Goal: Task Accomplishment & Management: Use online tool/utility

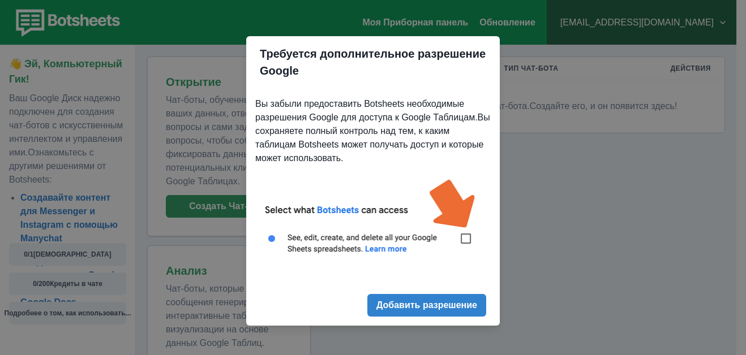
click at [460, 244] on img at bounding box center [372, 223] width 235 height 106
click at [436, 303] on ya-tr-span "Добавить разрешение" at bounding box center [426, 305] width 101 height 11
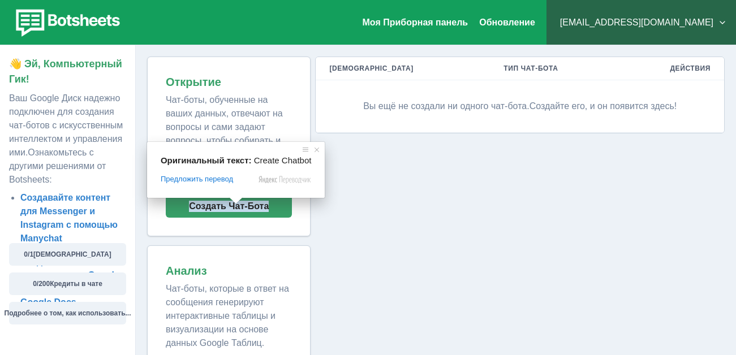
click at [232, 204] on span at bounding box center [236, 200] width 15 height 7
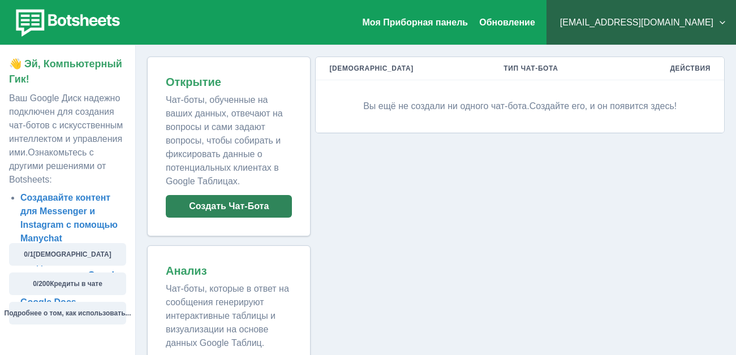
click at [218, 212] on ya-tr-span "Создать Чат-Бота" at bounding box center [229, 206] width 80 height 11
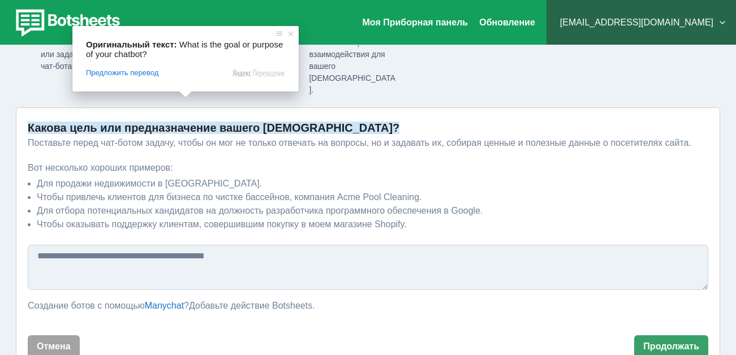
scroll to position [83, 0]
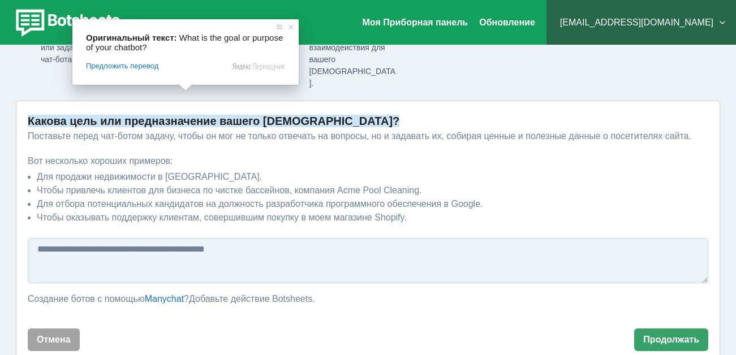
click at [160, 238] on textarea at bounding box center [368, 260] width 680 height 45
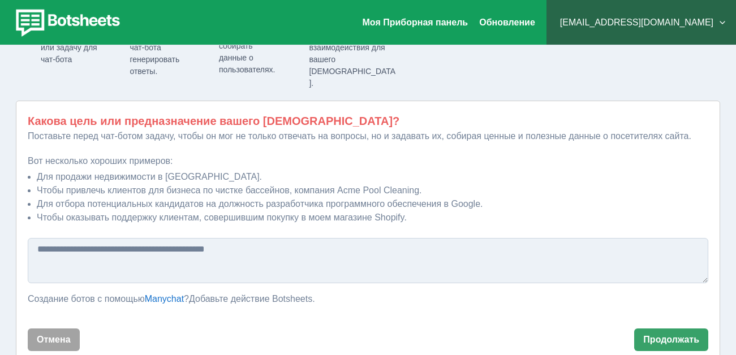
click at [396, 238] on textarea at bounding box center [368, 260] width 680 height 45
click at [223, 238] on textarea at bounding box center [368, 260] width 680 height 45
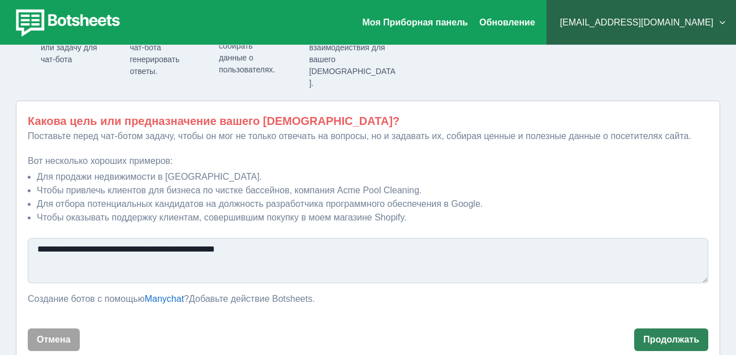
type textarea "**********"
click at [690, 329] on button "Продолжать" at bounding box center [671, 340] width 74 height 23
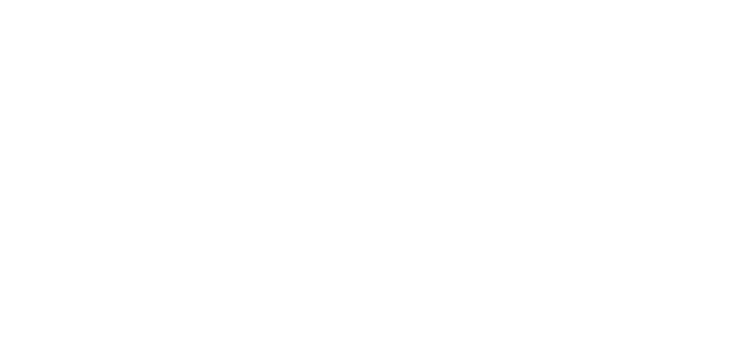
scroll to position [0, 0]
